Goal: Task Accomplishment & Management: Use online tool/utility

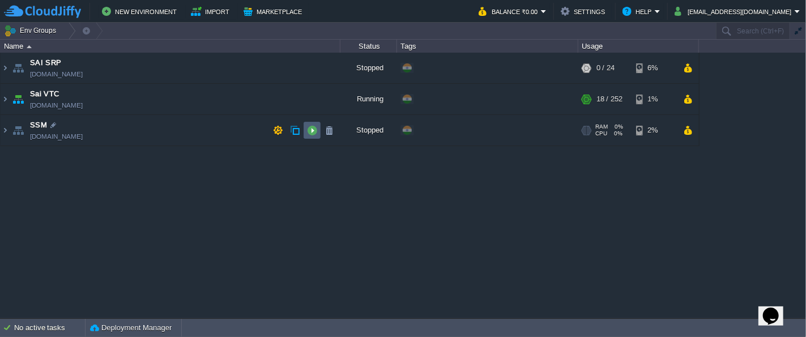
click at [314, 136] on td at bounding box center [312, 130] width 17 height 17
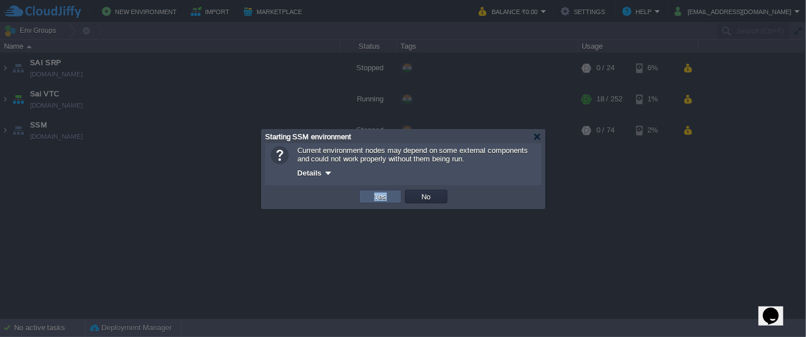
click at [371, 203] on td "Yes" at bounding box center [380, 196] width 46 height 17
click at [372, 190] on td "Yes" at bounding box center [380, 197] width 42 height 14
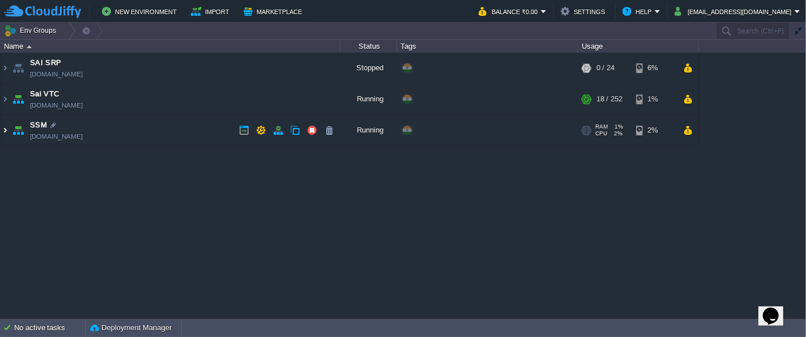
drag, startPoint x: 7, startPoint y: 131, endPoint x: 33, endPoint y: 131, distance: 25.5
click at [8, 131] on img at bounding box center [5, 130] width 9 height 31
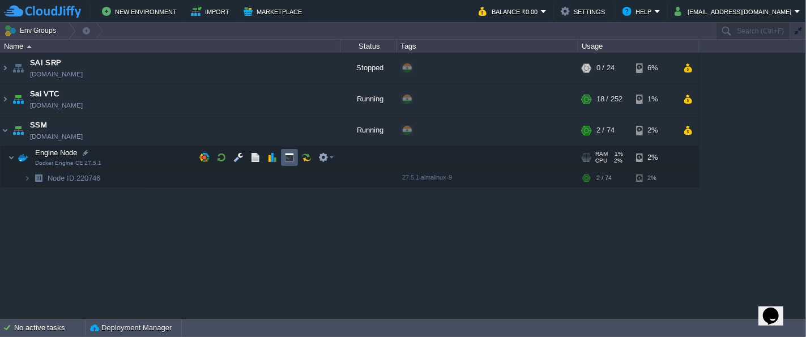
click at [289, 157] on button "button" at bounding box center [289, 157] width 10 height 10
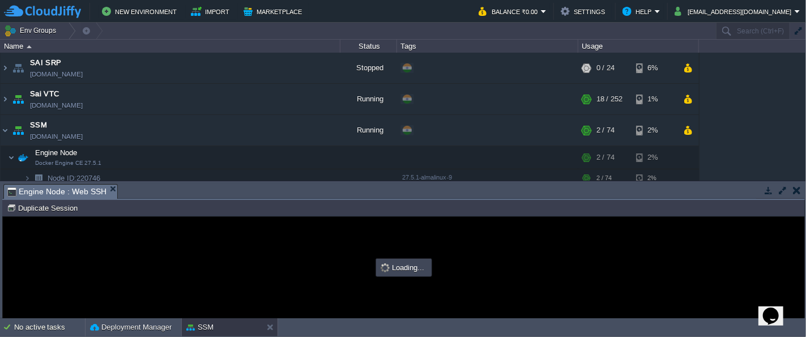
click at [779, 194] on button "button" at bounding box center [783, 190] width 10 height 10
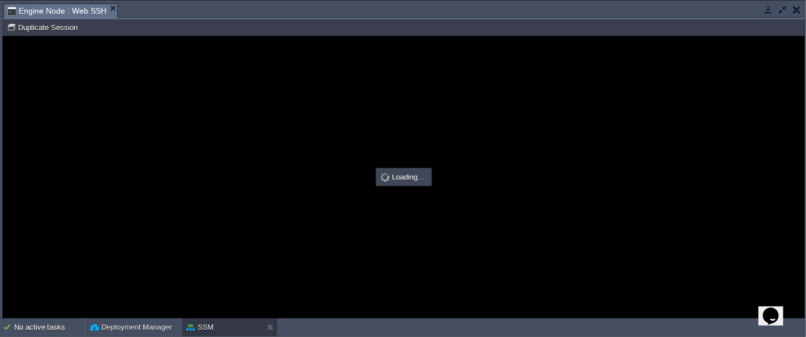
type input "#000000"
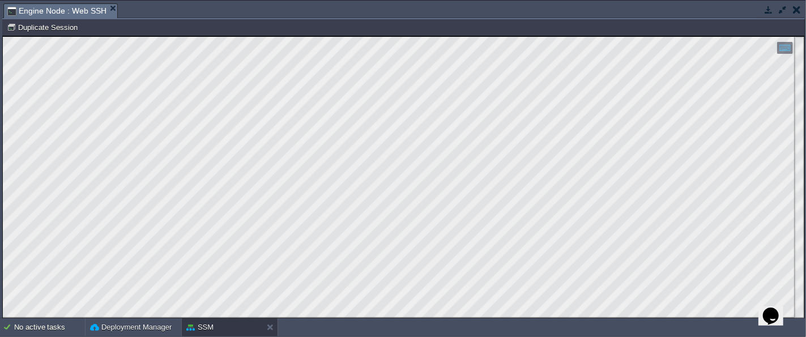
click at [3, 36] on html "Copy: Ctrl + Shift + C Paste: Ctrl + V Settings: Ctrl + Shift + Alt 0" at bounding box center [403, 36] width 801 height 0
click at [771, 11] on button "button" at bounding box center [768, 10] width 10 height 10
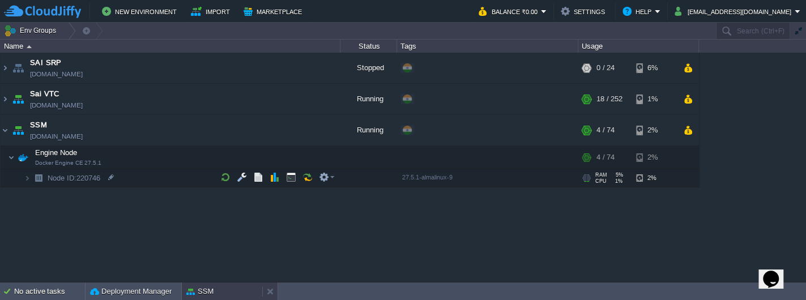
click at [227, 287] on div "SSM" at bounding box center [222, 292] width 80 height 18
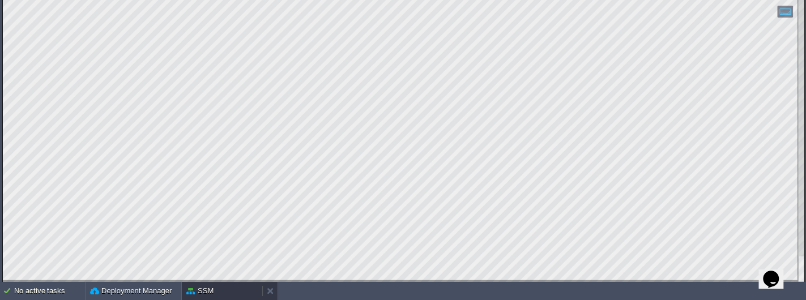
click at [217, 288] on div "SSM" at bounding box center [222, 291] width 80 height 18
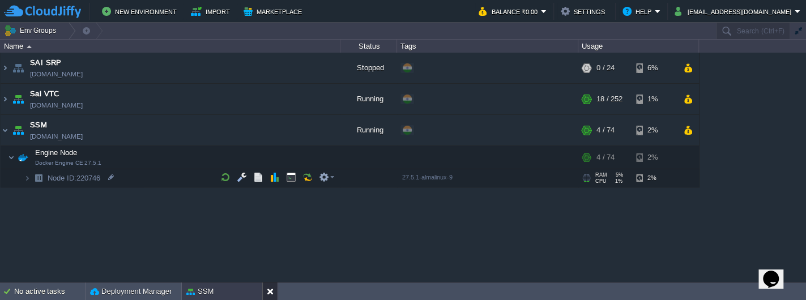
click at [272, 291] on button at bounding box center [272, 291] width 11 height 11
click at [289, 182] on td at bounding box center [291, 177] width 17 height 17
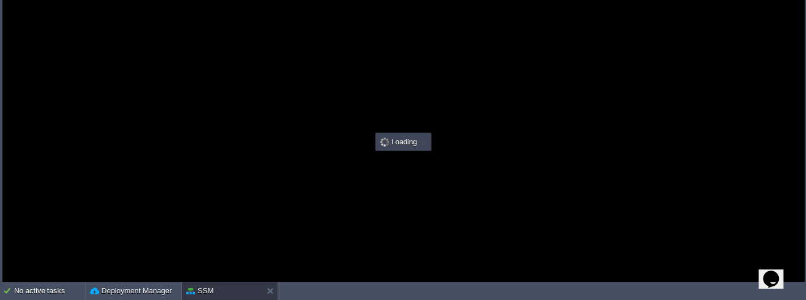
type input "#000000"
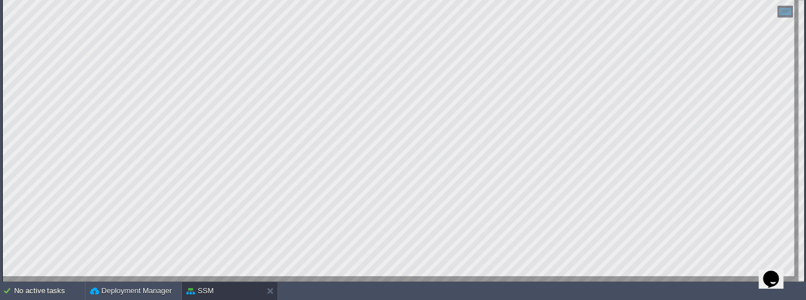
click at [3, 0] on html "Copy: Ctrl + Shift + C Paste: Ctrl + V Settings: Ctrl + Shift + Alt 0" at bounding box center [403, 0] width 801 height 0
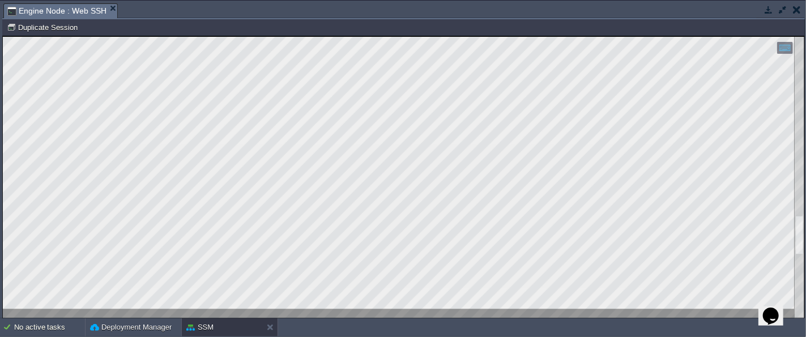
click at [794, 13] on button "button" at bounding box center [797, 10] width 8 height 10
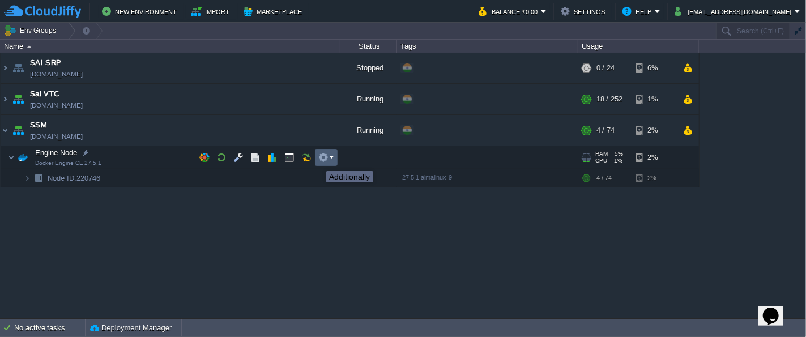
click at [324, 161] on button "button" at bounding box center [323, 157] width 10 height 10
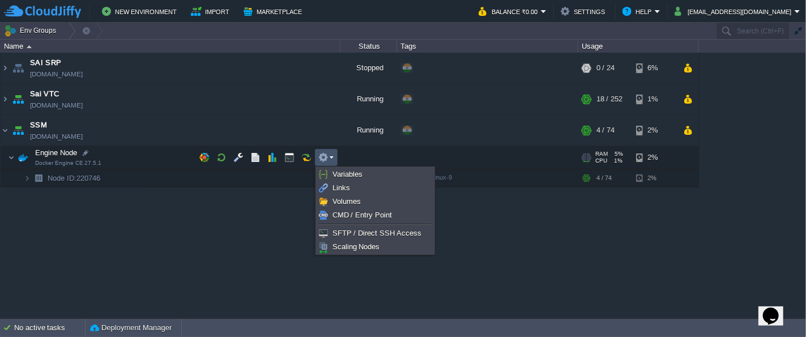
click at [205, 222] on div "SAI SRP [DOMAIN_NAME] Stopped + Add to Env Group RAM 0% CPU 0% 0 / 24 6% Sai VT…" at bounding box center [403, 186] width 806 height 266
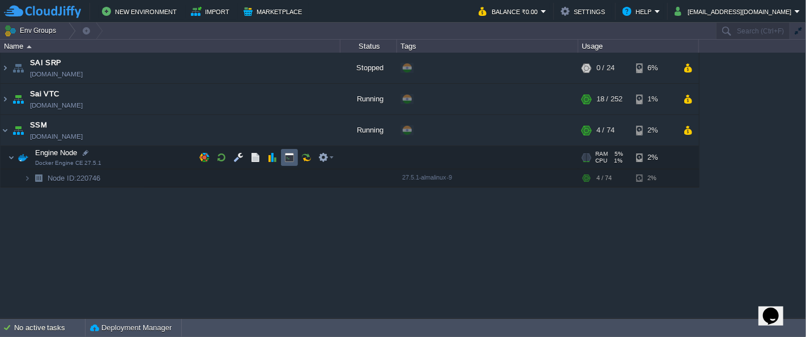
click at [293, 164] on td at bounding box center [289, 157] width 17 height 17
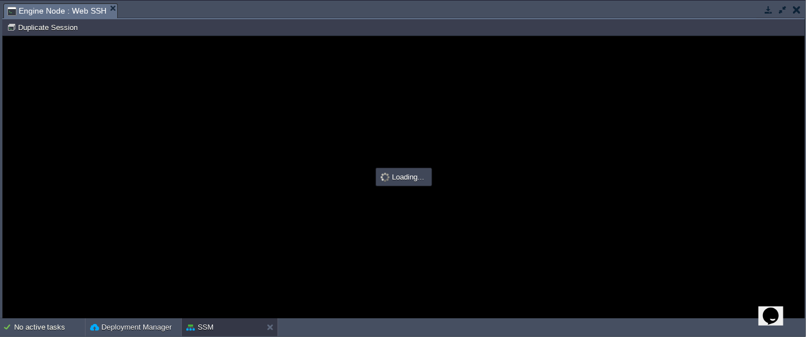
type input "#000000"
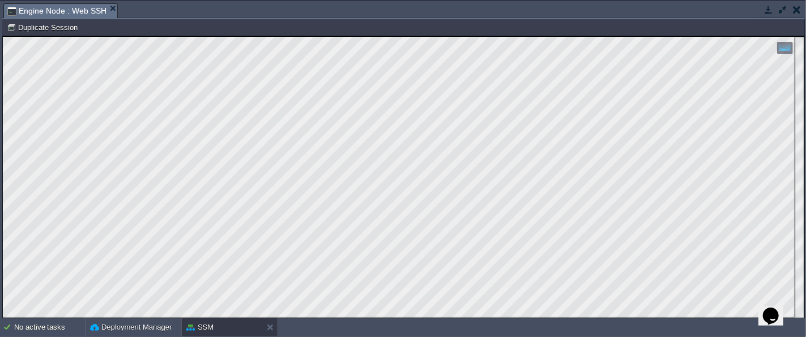
click at [796, 10] on button "button" at bounding box center [797, 10] width 8 height 10
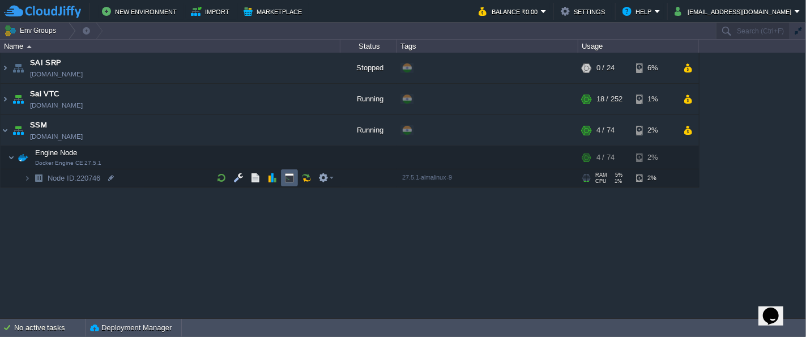
click at [289, 176] on button "button" at bounding box center [289, 178] width 10 height 10
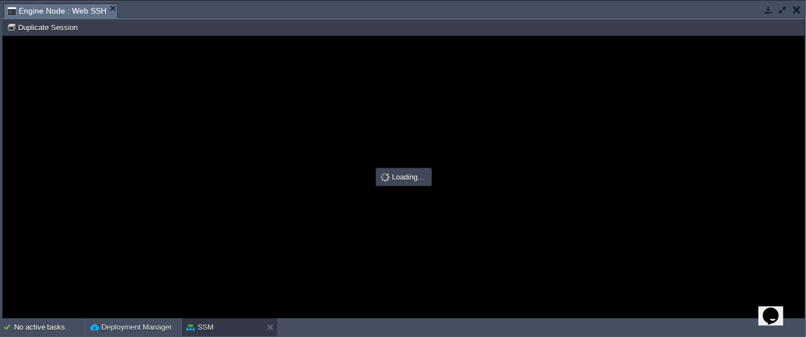
type input "#000000"
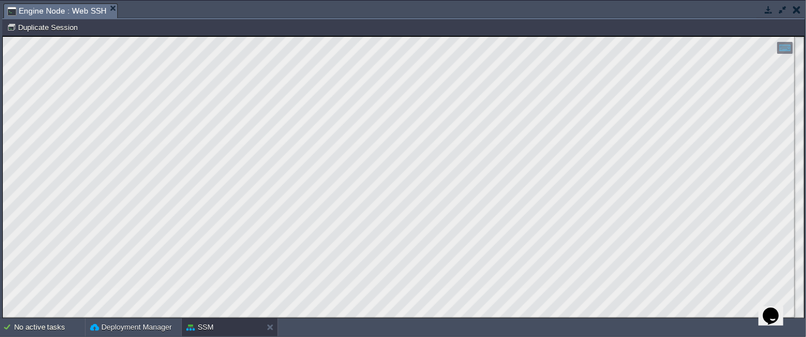
click at [799, 14] on button "button" at bounding box center [797, 10] width 8 height 10
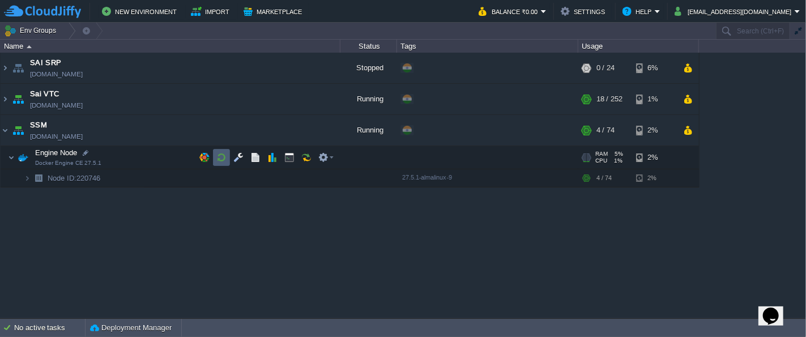
click at [220, 158] on button "button" at bounding box center [221, 157] width 10 height 10
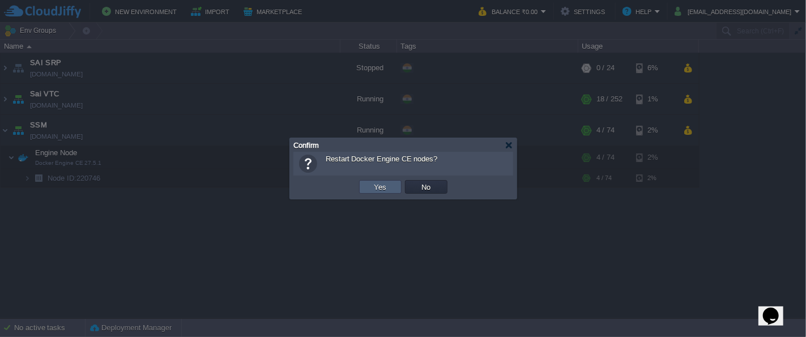
click at [392, 191] on td "Yes" at bounding box center [380, 187] width 42 height 14
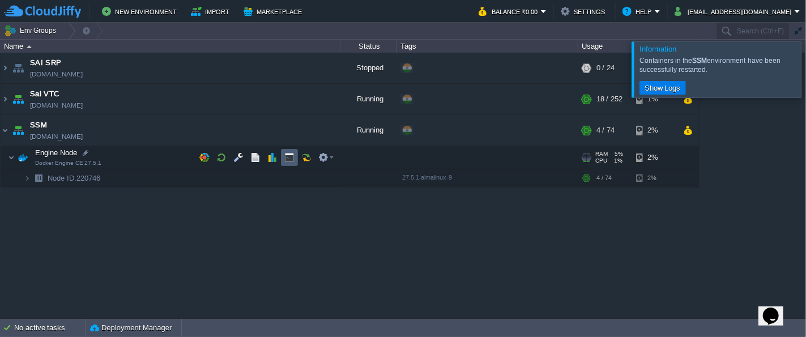
click at [291, 163] on td at bounding box center [289, 157] width 17 height 17
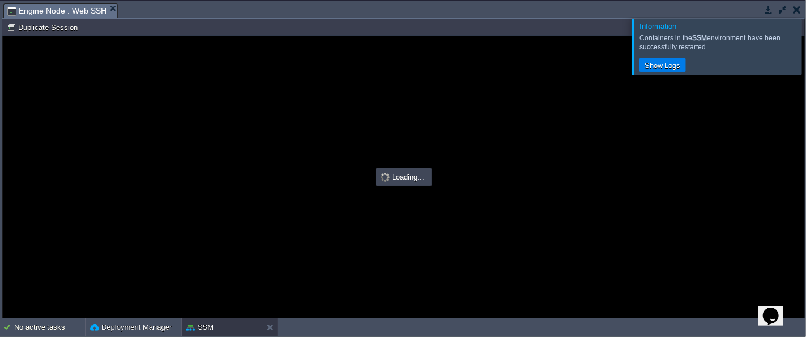
type input "#000000"
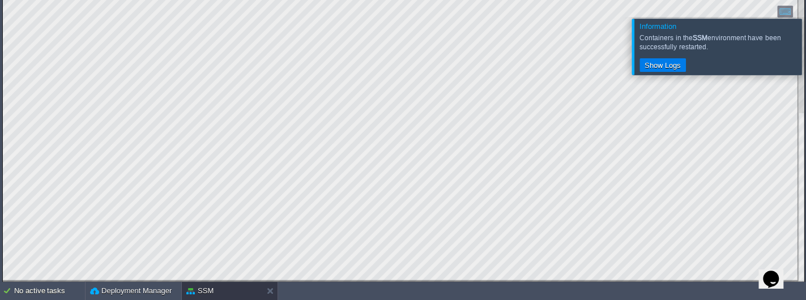
click at [805, 55] on div at bounding box center [819, 46] width 0 height 55
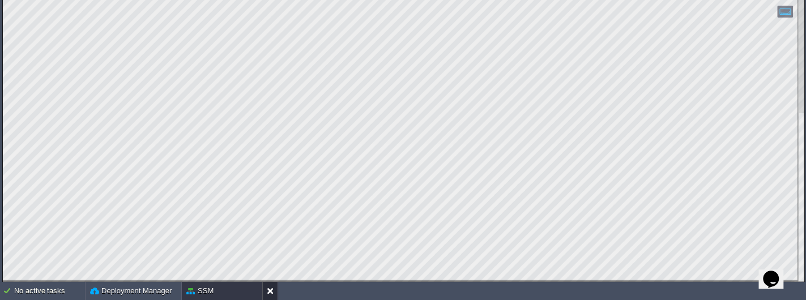
click at [267, 288] on button at bounding box center [272, 290] width 11 height 11
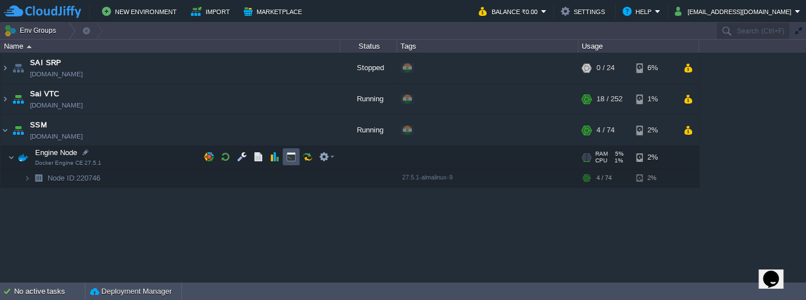
click at [289, 157] on button "button" at bounding box center [291, 157] width 10 height 10
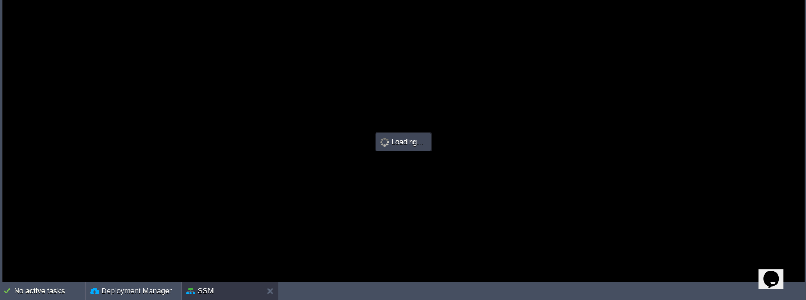
type input "#000000"
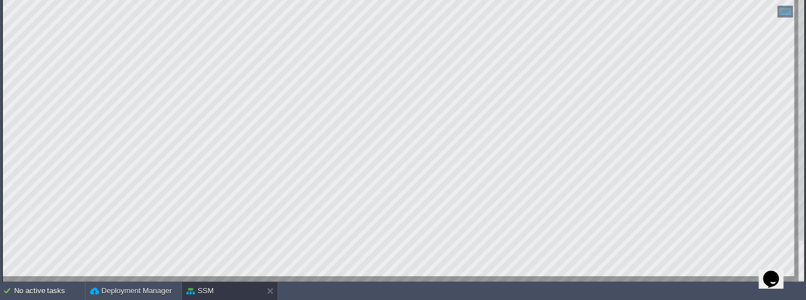
click at [3, 0] on html "Copy: Ctrl + Shift + C Paste: Ctrl + V Settings: Ctrl + Shift + Alt 0" at bounding box center [403, 0] width 801 height 0
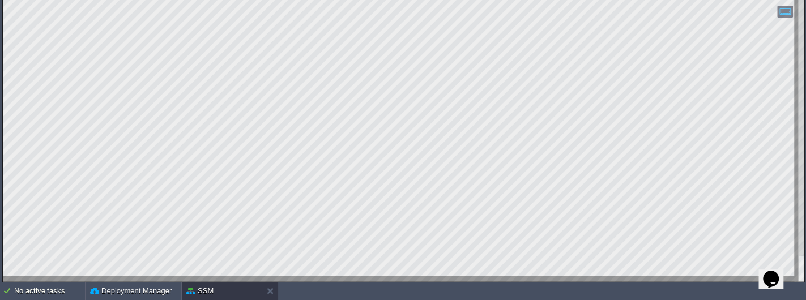
click at [3, 0] on html "Copy: Ctrl + Shift + C Paste: Ctrl + V Settings: Ctrl + Shift + Alt 0" at bounding box center [403, 0] width 801 height 0
click at [223, 291] on div "SSM" at bounding box center [222, 291] width 80 height 18
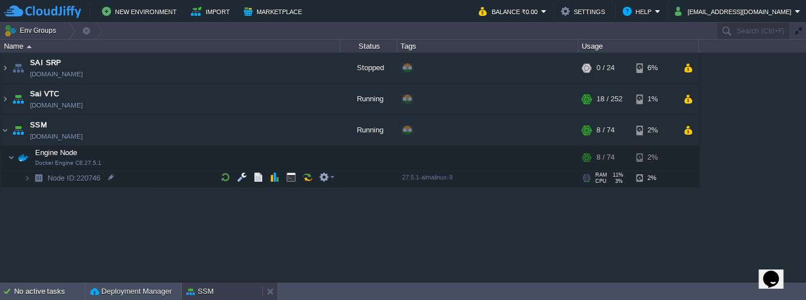
click at [214, 284] on div "SSM" at bounding box center [222, 292] width 80 height 18
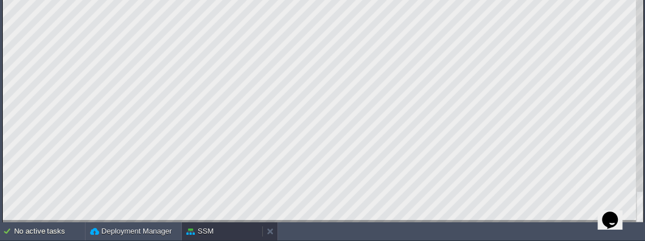
click at [225, 230] on div "SSM" at bounding box center [222, 231] width 80 height 18
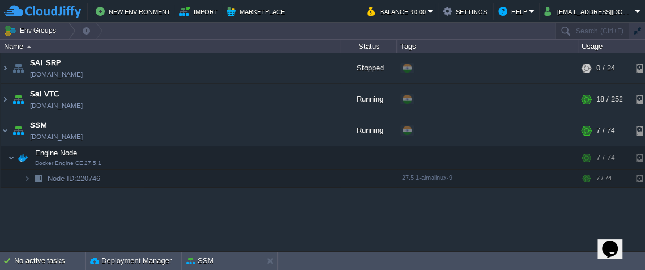
click at [191, 204] on div "SAI SRP [DOMAIN_NAME] Stopped + Add to Env Group RAM 0% CPU 0% 0 / 24 6% Sai VT…" at bounding box center [322, 152] width 645 height 198
click at [138, 203] on div "SAI SRP [DOMAIN_NAME] Stopped + Add to Env Group RAM 0% CPU 0% 0 / 24 6% Sai VT…" at bounding box center [322, 152] width 645 height 198
